Goal: Task Accomplishment & Management: Use online tool/utility

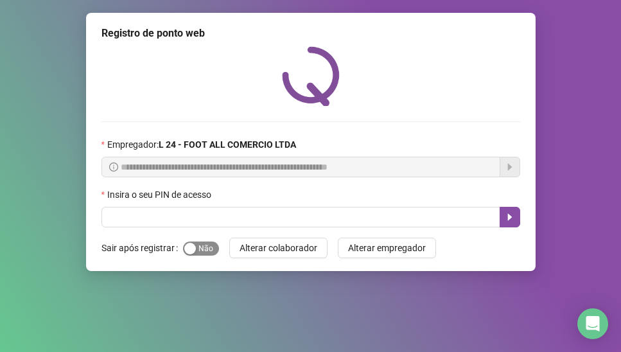
click at [200, 249] on span "Sim Não" at bounding box center [201, 249] width 36 height 14
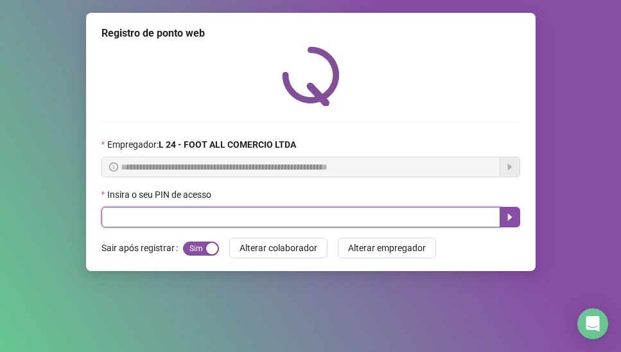
click at [127, 217] on input "text" at bounding box center [301, 217] width 399 height 21
type input "*****"
click at [514, 217] on icon "caret-right" at bounding box center [510, 217] width 10 height 10
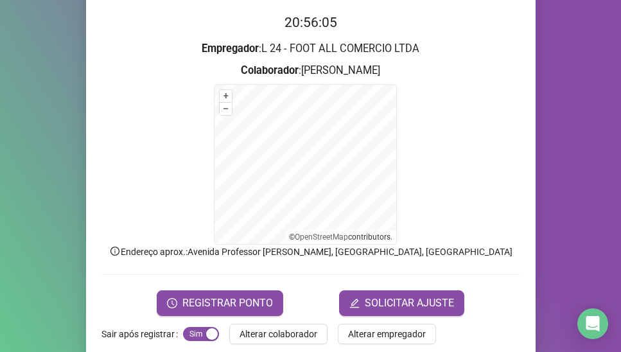
scroll to position [146, 0]
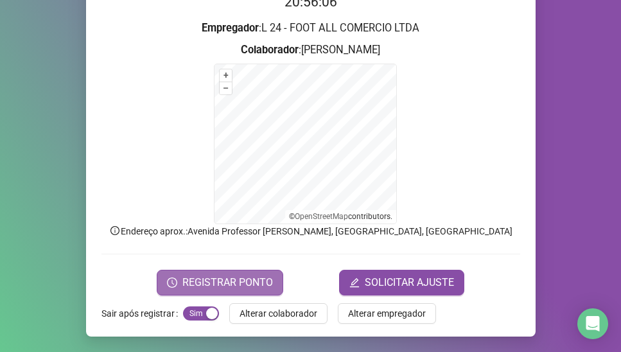
click at [184, 285] on span "REGISTRAR PONTO" at bounding box center [227, 282] width 91 height 15
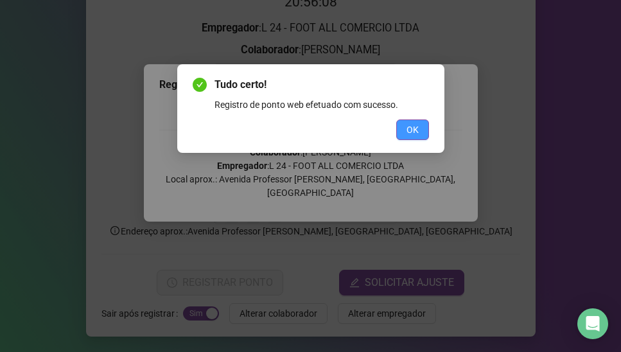
click at [407, 129] on span "OK" at bounding box center [413, 130] width 12 height 14
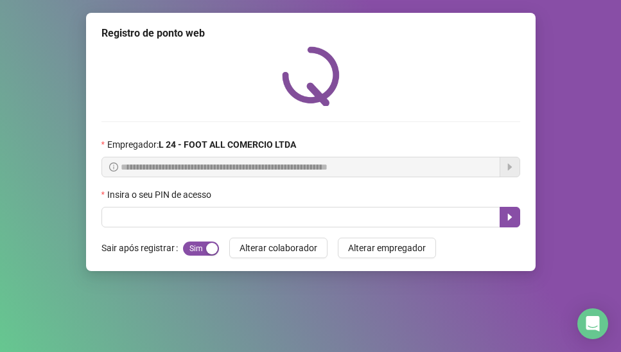
scroll to position [0, 0]
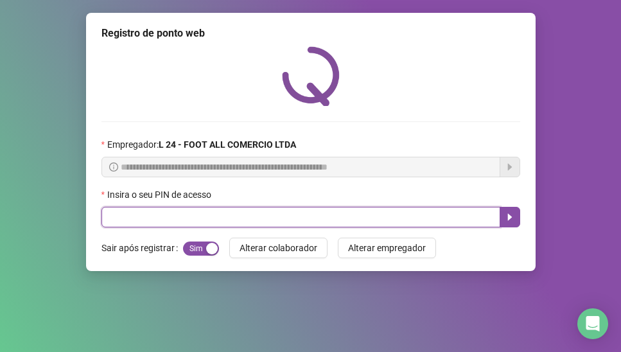
click at [112, 218] on input "text" at bounding box center [301, 217] width 399 height 21
type input "*****"
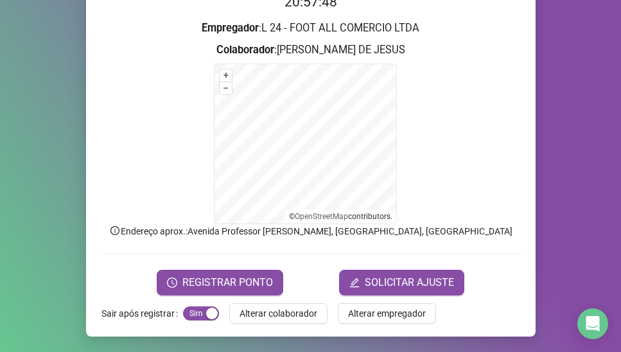
scroll to position [131, 0]
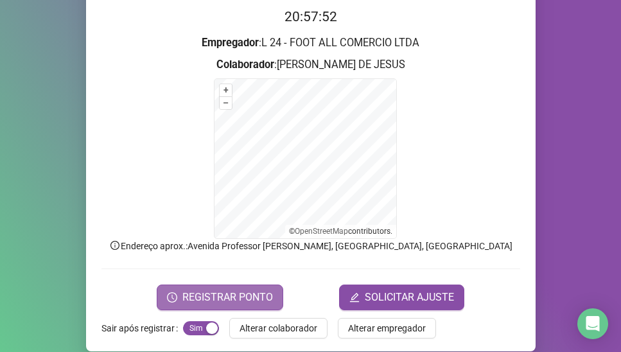
click at [221, 296] on span "REGISTRAR PONTO" at bounding box center [227, 297] width 91 height 15
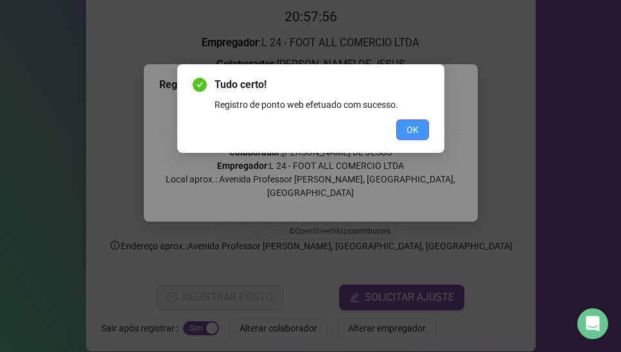
click at [409, 136] on span "OK" at bounding box center [413, 130] width 12 height 14
